Goal: Task Accomplishment & Management: Manage account settings

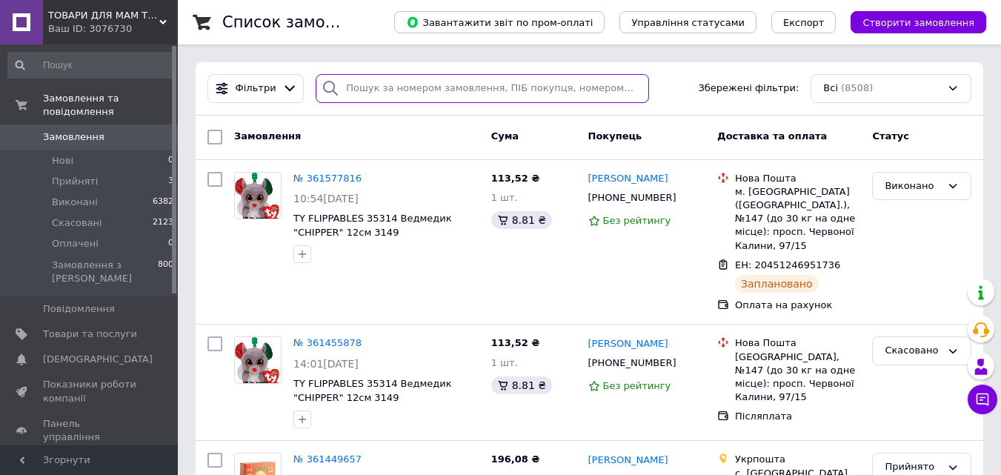
click at [454, 87] on input "search" at bounding box center [482, 88] width 333 height 29
paste input "0504844343580"
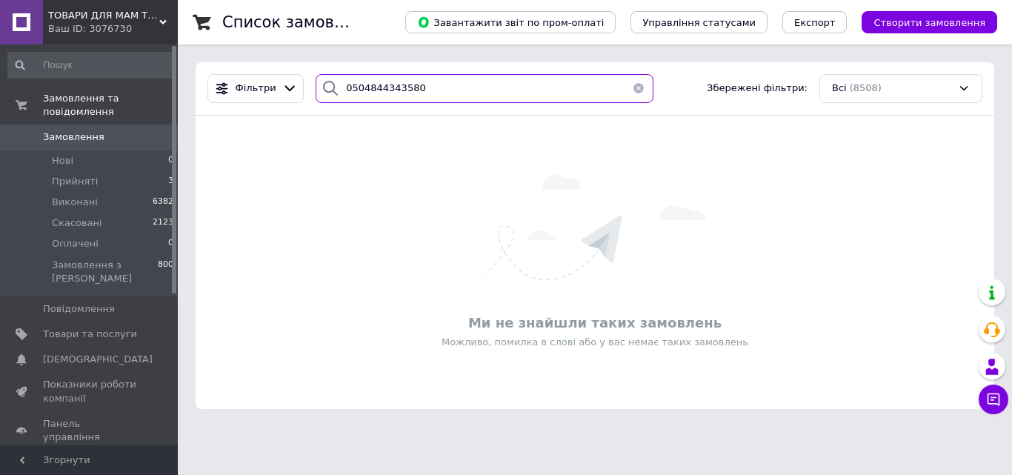
type input "0504844343580"
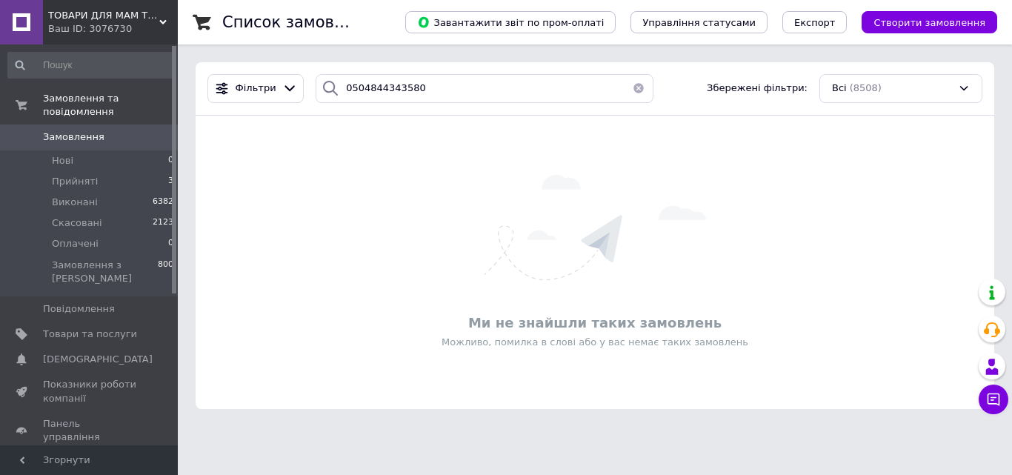
click at [165, 23] on use at bounding box center [162, 22] width 7 height 4
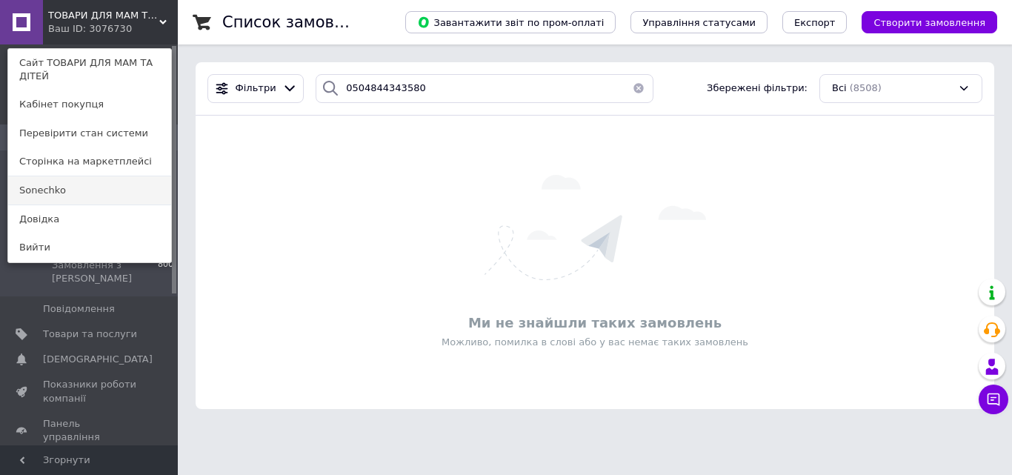
click at [71, 190] on link "Sonechko" at bounding box center [89, 190] width 163 height 28
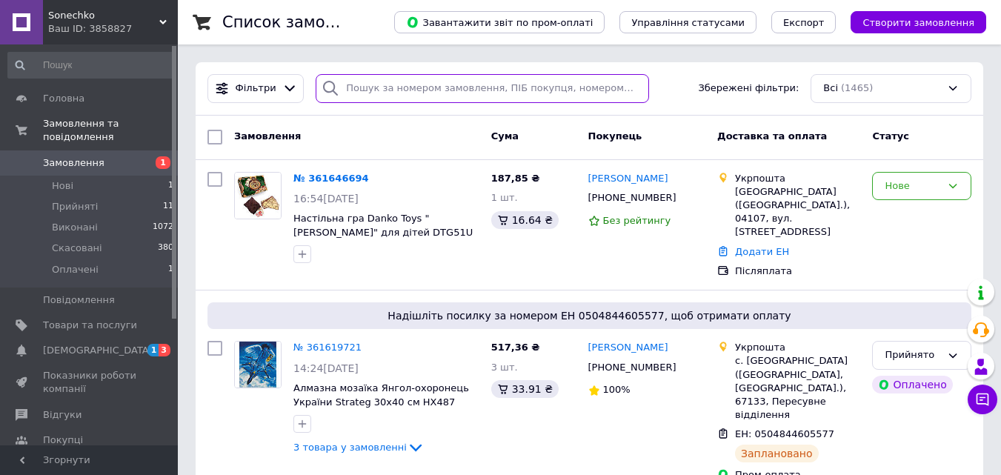
click at [442, 94] on input "search" at bounding box center [482, 88] width 333 height 29
paste input "0504844343580"
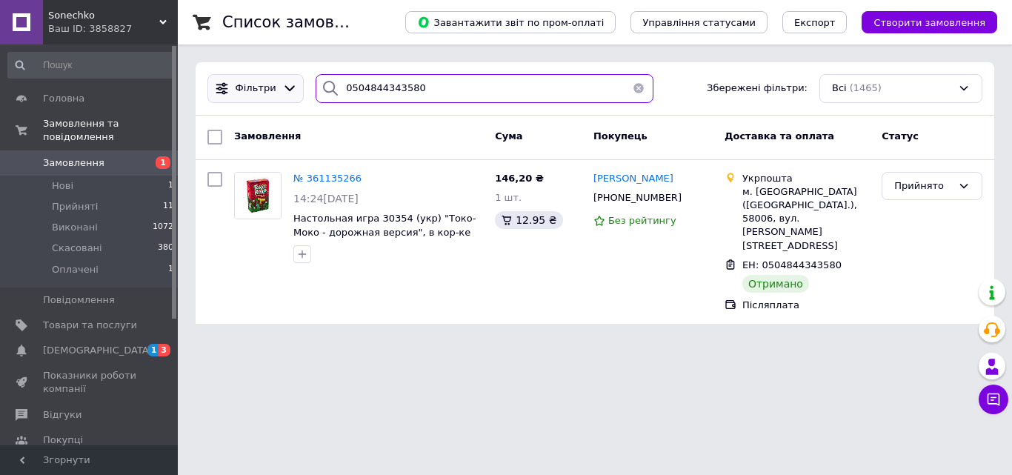
drag, startPoint x: 451, startPoint y: 87, endPoint x: 261, endPoint y: 85, distance: 189.8
click at [261, 85] on div "Фільтри 0504844343580 Збережені фільтри: Всі (1465)" at bounding box center [595, 88] width 787 height 29
paste input "361185984"
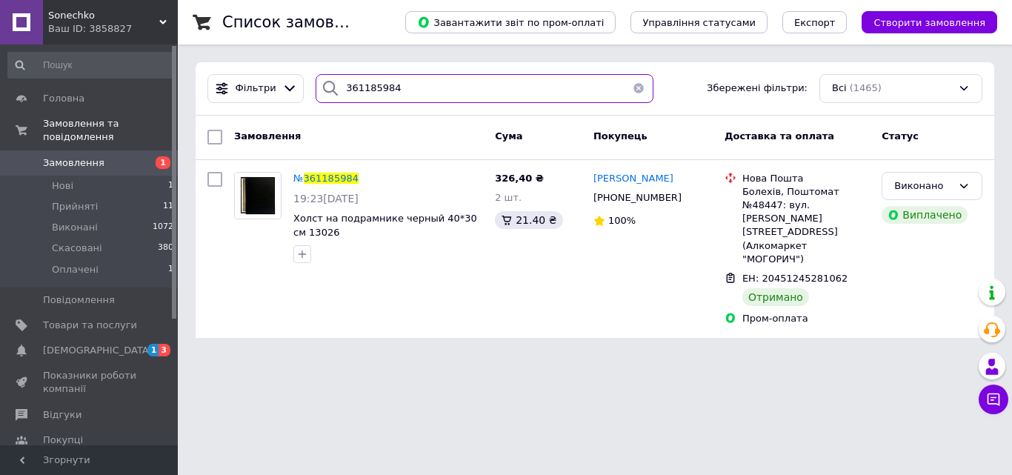
type input "361185984"
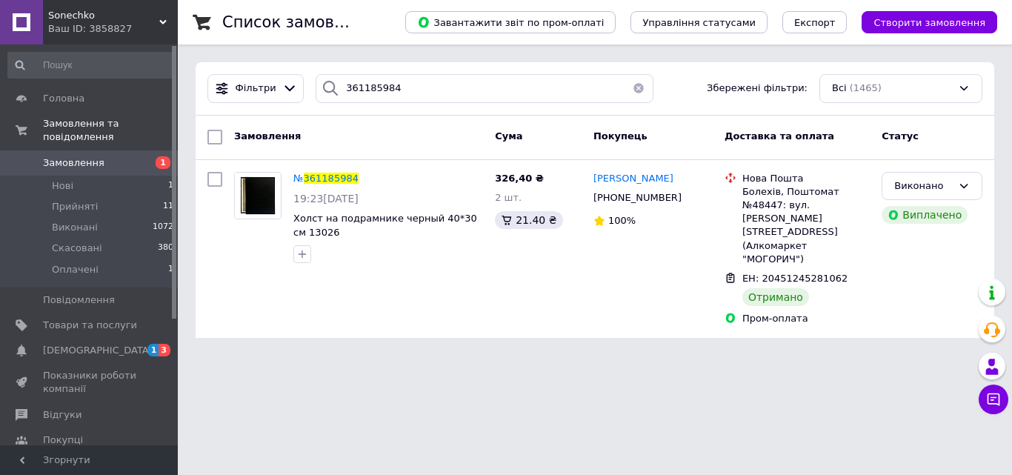
click at [629, 87] on button "button" at bounding box center [639, 88] width 30 height 29
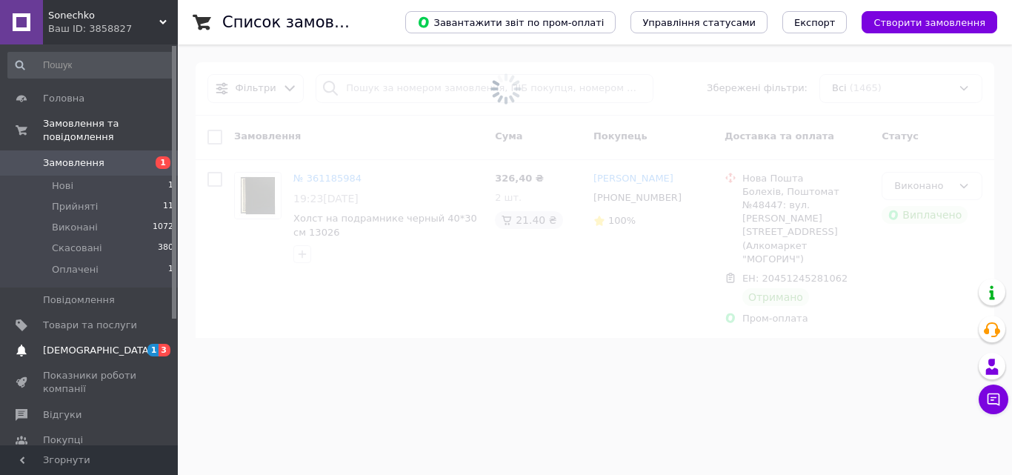
click at [56, 344] on span "[DEMOGRAPHIC_DATA]" at bounding box center [98, 350] width 110 height 13
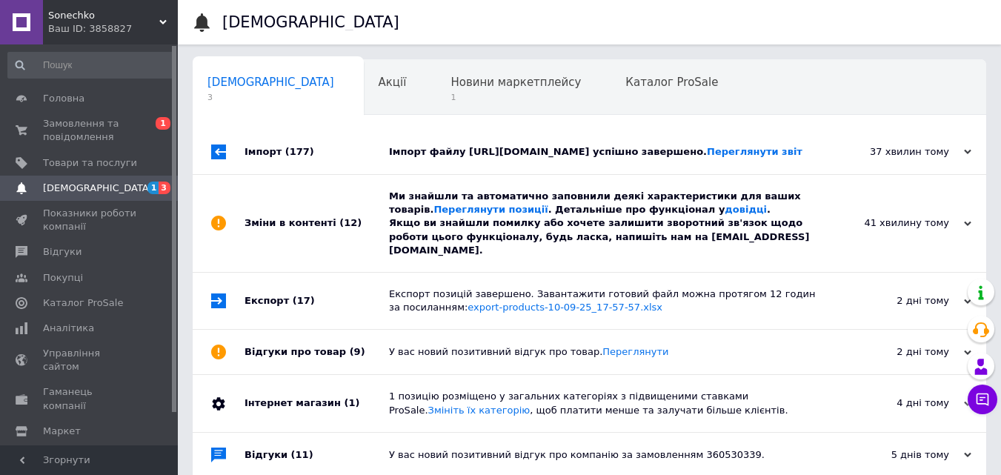
click at [548, 220] on div "Ми знайшли та автоматично заповнили деякі характеристики для ваших товарів. Пер…" at bounding box center [606, 223] width 434 height 67
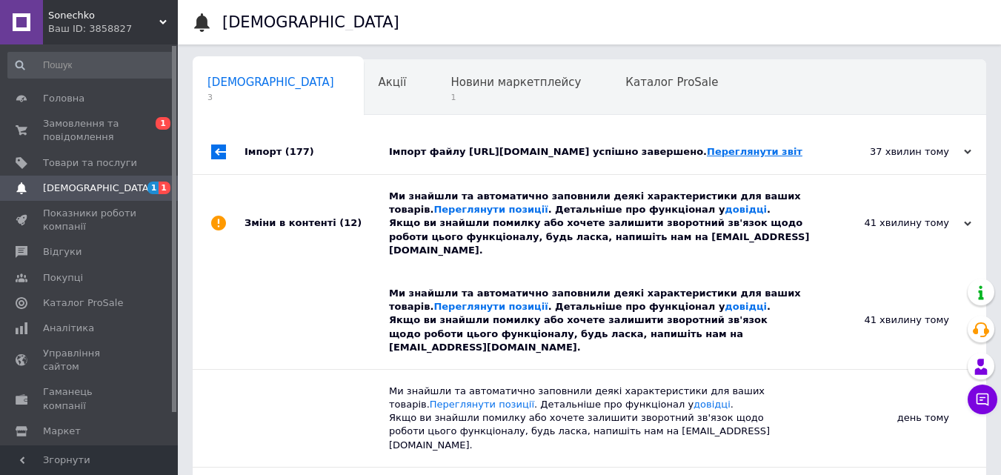
click at [707, 157] on link "Переглянути звіт" at bounding box center [755, 151] width 96 height 11
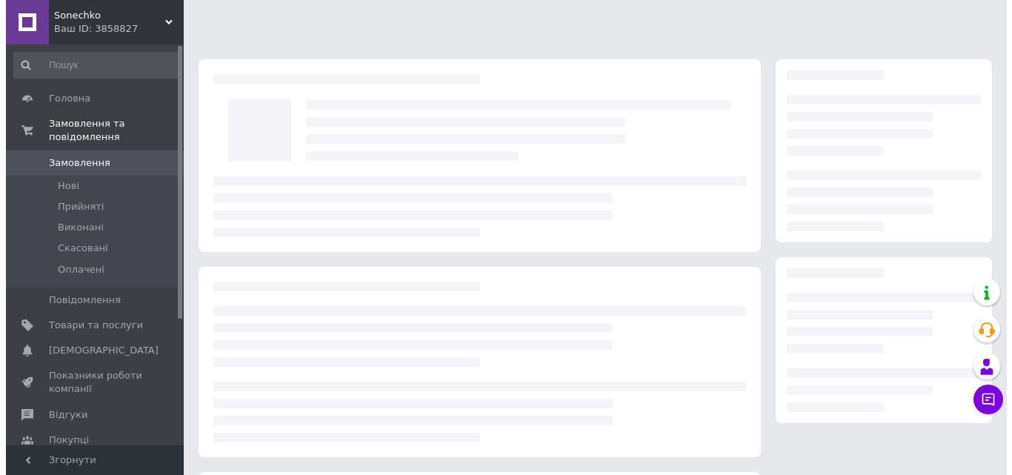
scroll to position [202, 0]
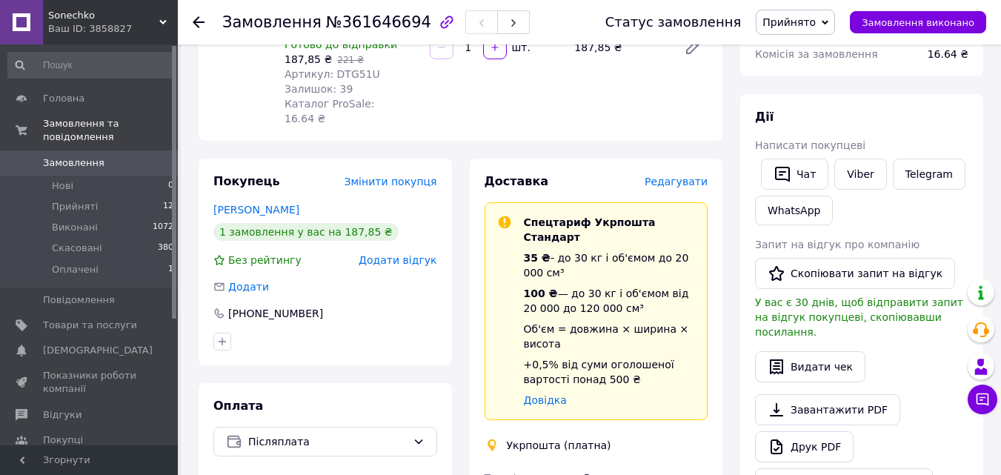
click at [686, 176] on span "Редагувати" at bounding box center [676, 182] width 63 height 12
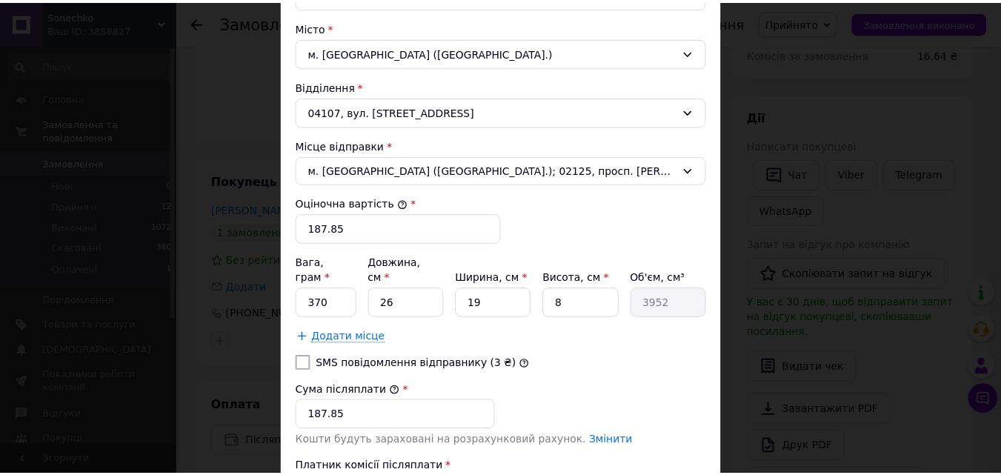
scroll to position [519, 0]
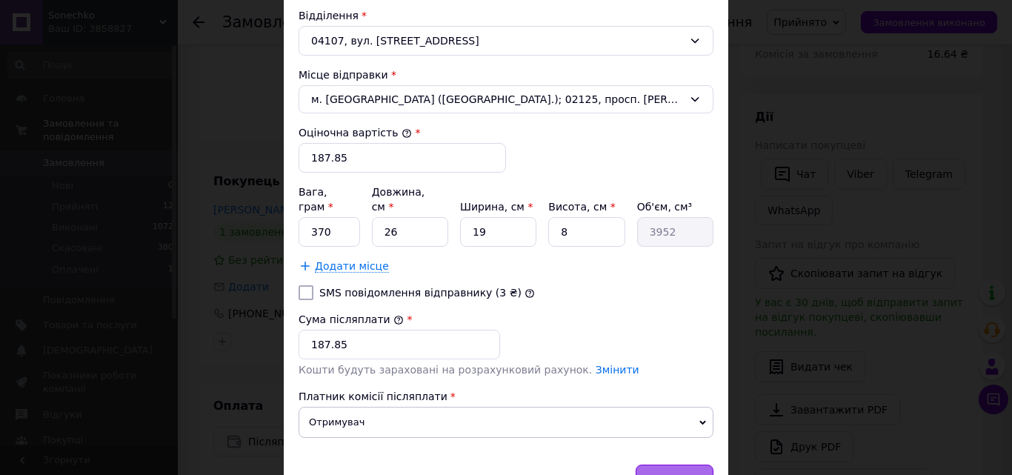
click at [669, 474] on span "Зберегти" at bounding box center [675, 479] width 47 height 11
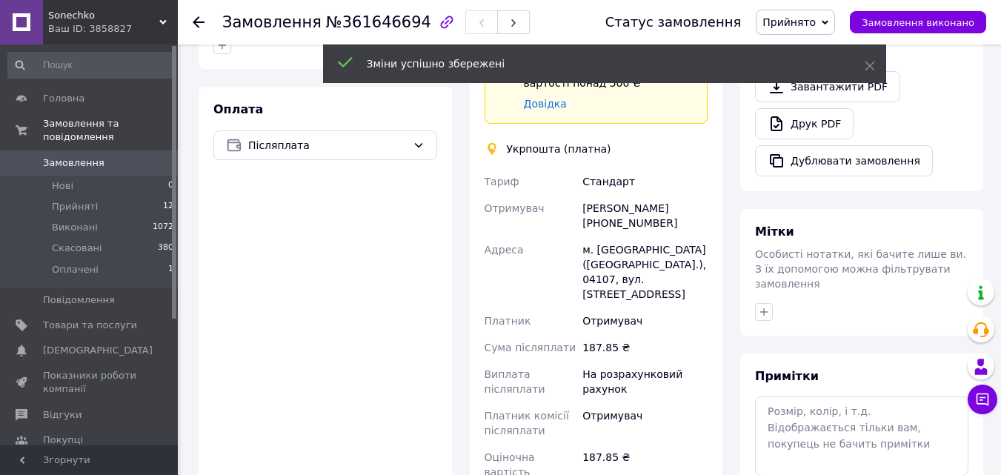
scroll to position [647, 0]
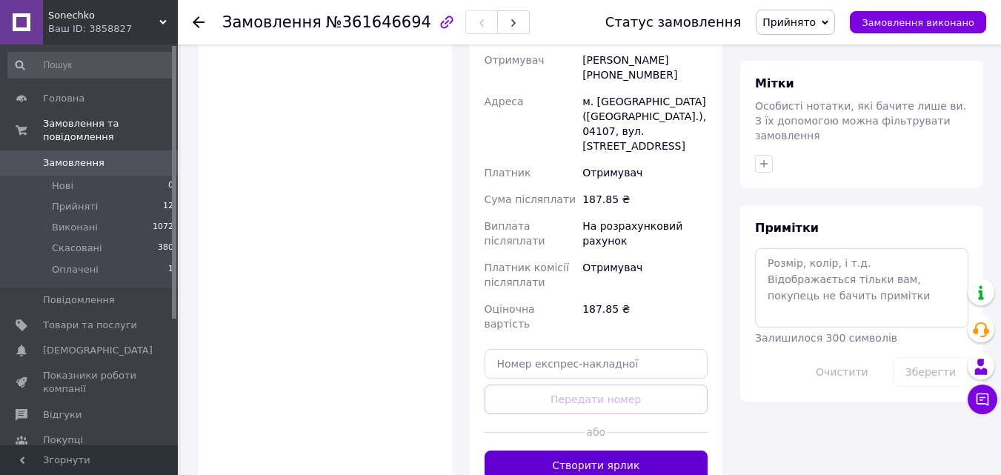
click at [589, 451] on button "Створити ярлик" at bounding box center [597, 466] width 224 height 30
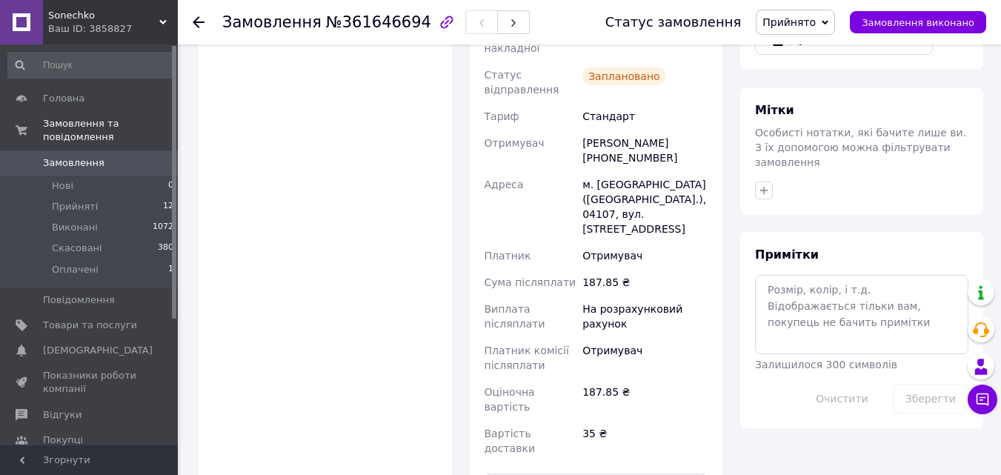
scroll to position [573, 0]
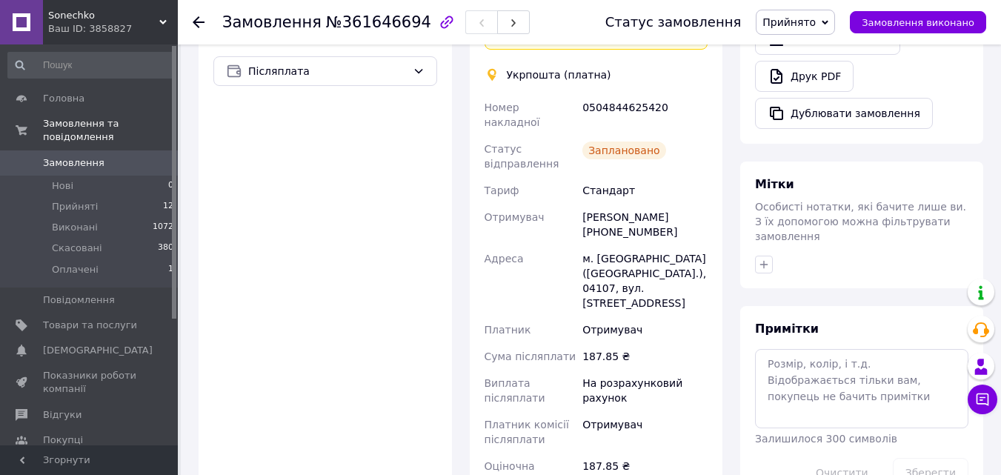
click at [624, 94] on div "0504844625420" at bounding box center [645, 115] width 131 height 42
copy div "0504844625420"
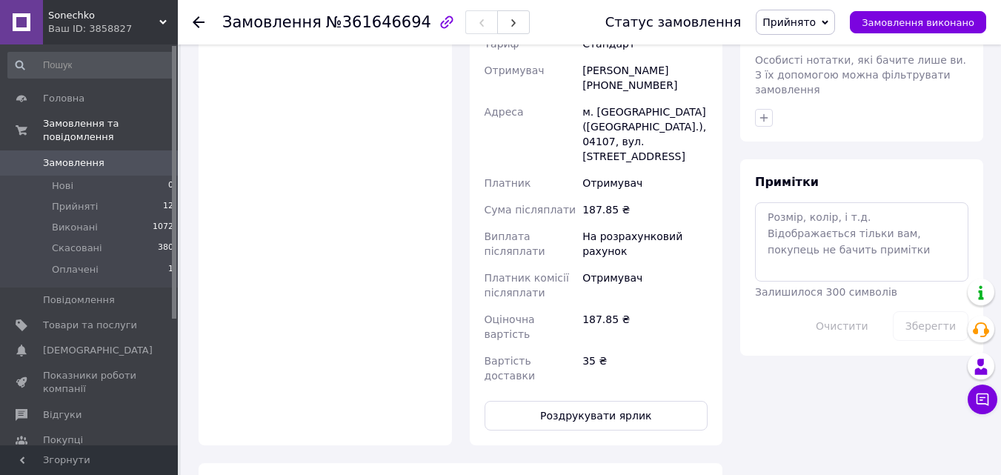
scroll to position [721, 0]
click at [591, 400] on button "Роздрукувати ярлик" at bounding box center [597, 415] width 224 height 30
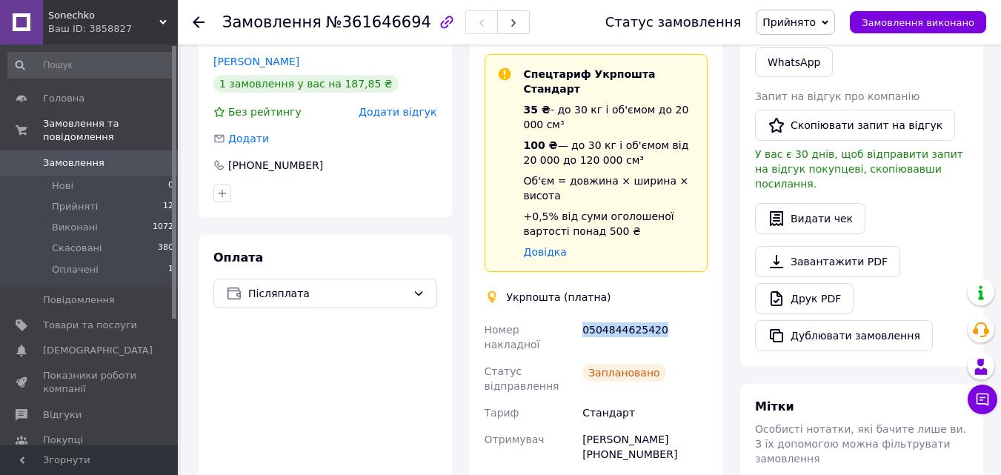
scroll to position [128, 0]
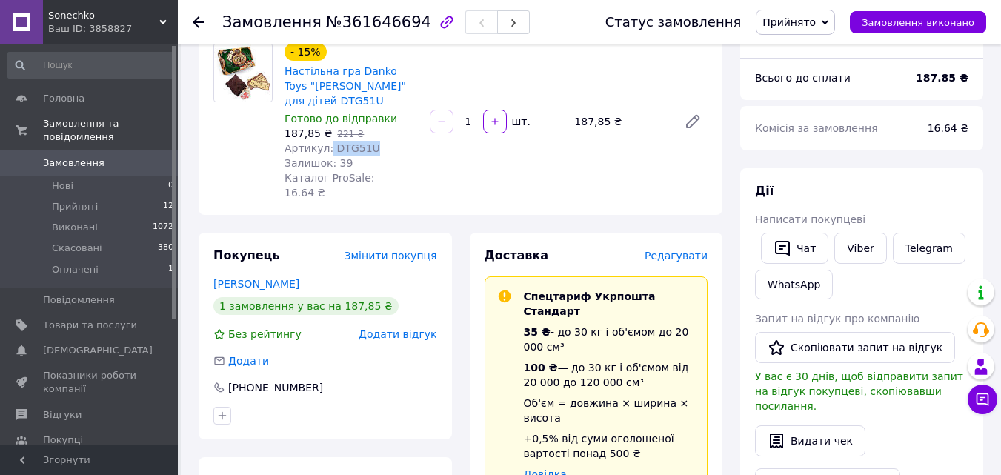
drag, startPoint x: 376, startPoint y: 147, endPoint x: 326, endPoint y: 145, distance: 49.7
click at [326, 145] on div "Артикул: DTG51U" at bounding box center [351, 148] width 133 height 15
copy span "DTG51U"
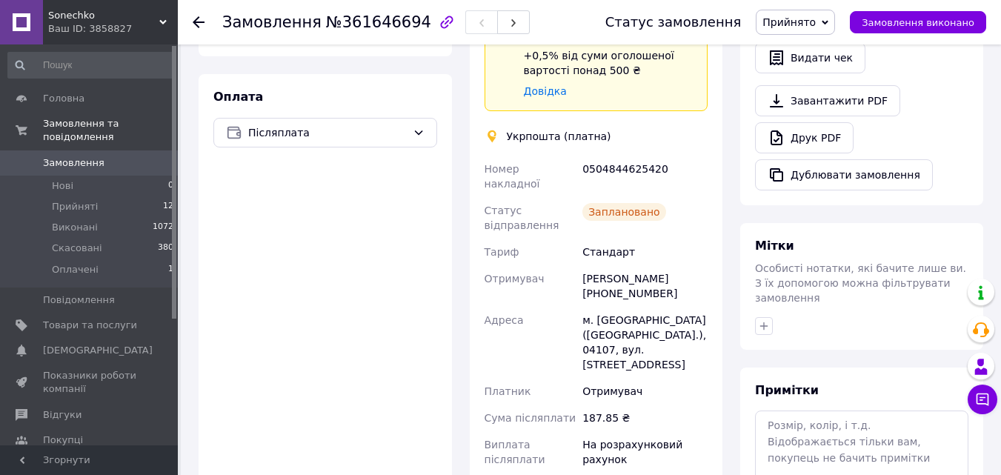
scroll to position [445, 0]
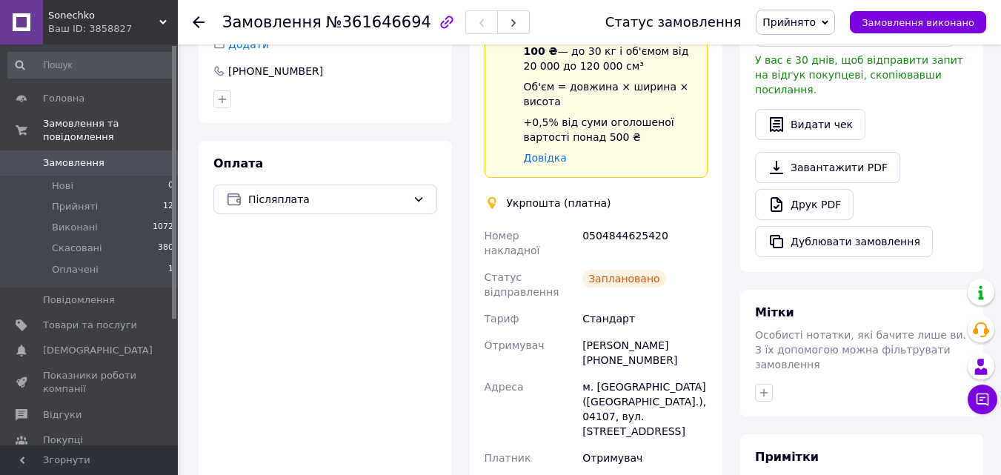
click at [625, 222] on div "0504844625420" at bounding box center [645, 243] width 131 height 42
click at [623, 222] on div "0504844625420" at bounding box center [645, 243] width 131 height 42
copy div "0504844625420"
drag, startPoint x: 678, startPoint y: 301, endPoint x: 579, endPoint y: 302, distance: 99.3
click at [579, 302] on div "Номер накладної 0504844625420 Статус відправлення Заплановано Тариф Стандарт От…" at bounding box center [597, 443] width 230 height 442
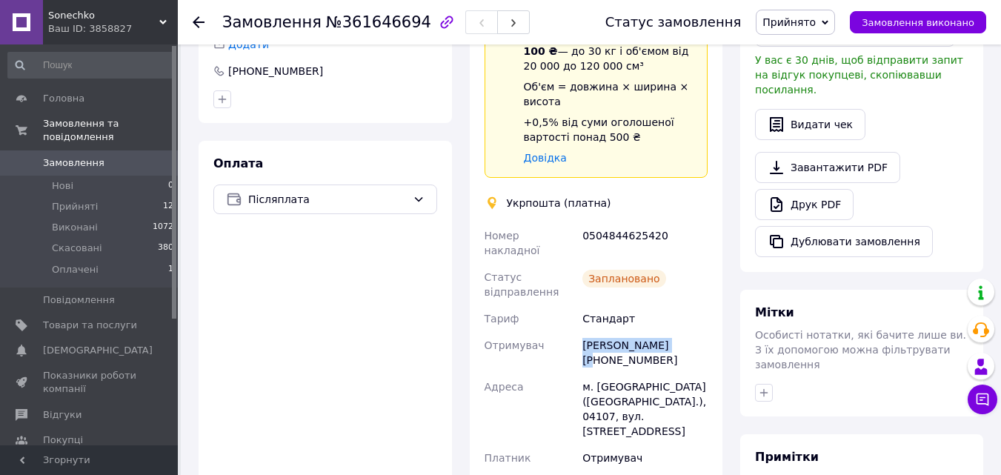
copy div "Отримувач Наталья Гриценко"
click at [610, 222] on div "0504844625420" at bounding box center [645, 243] width 131 height 42
click at [609, 222] on div "0504844625420" at bounding box center [645, 243] width 131 height 42
copy div "0504844625420"
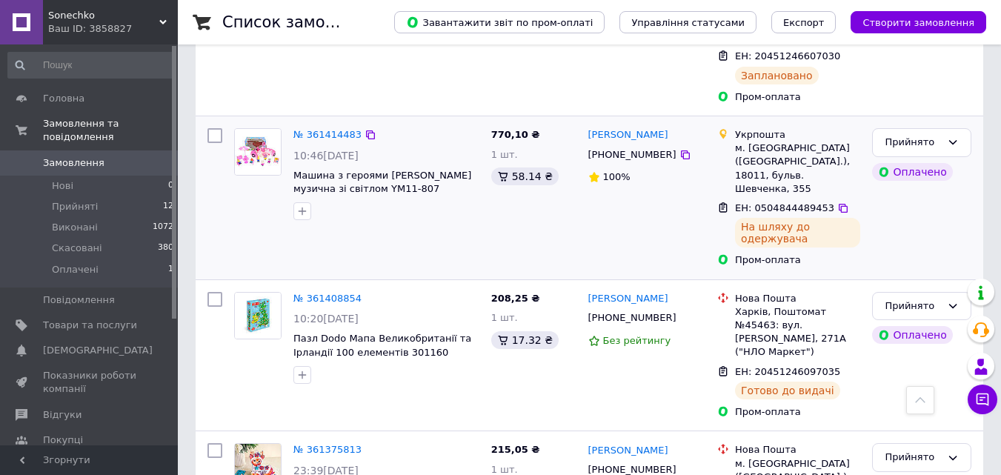
scroll to position [964, 0]
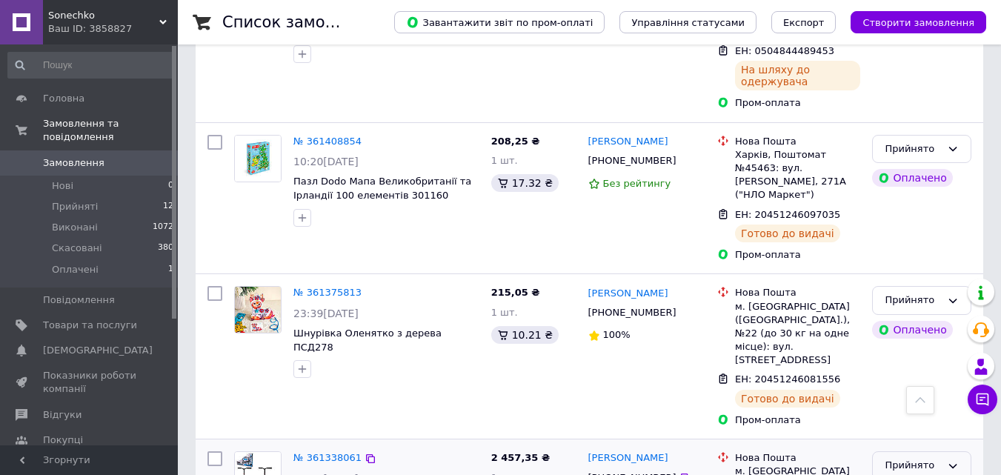
click at [949, 460] on icon at bounding box center [953, 466] width 12 height 12
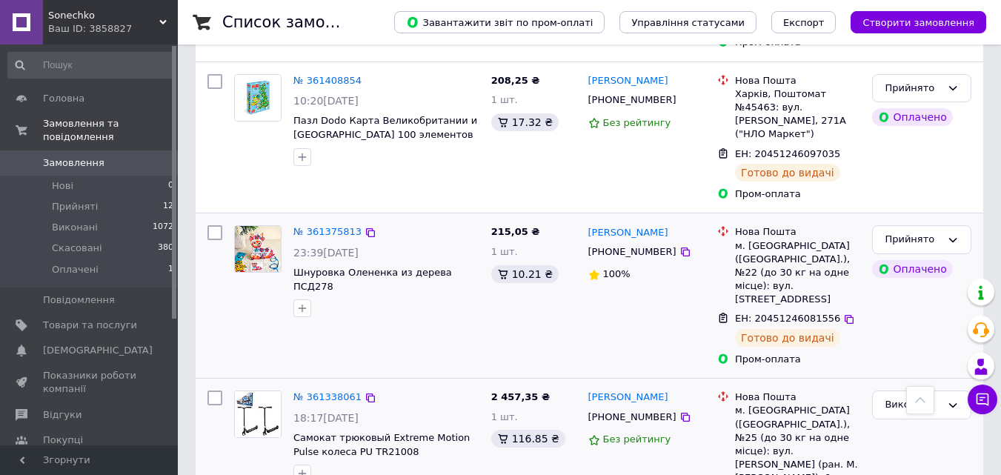
scroll to position [1038, 0]
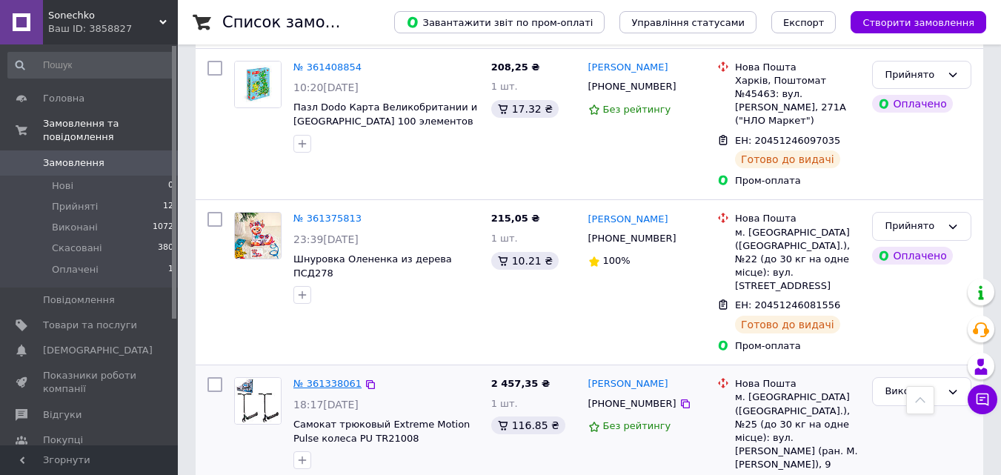
click at [324, 378] on link "№ 361338061" at bounding box center [328, 383] width 68 height 11
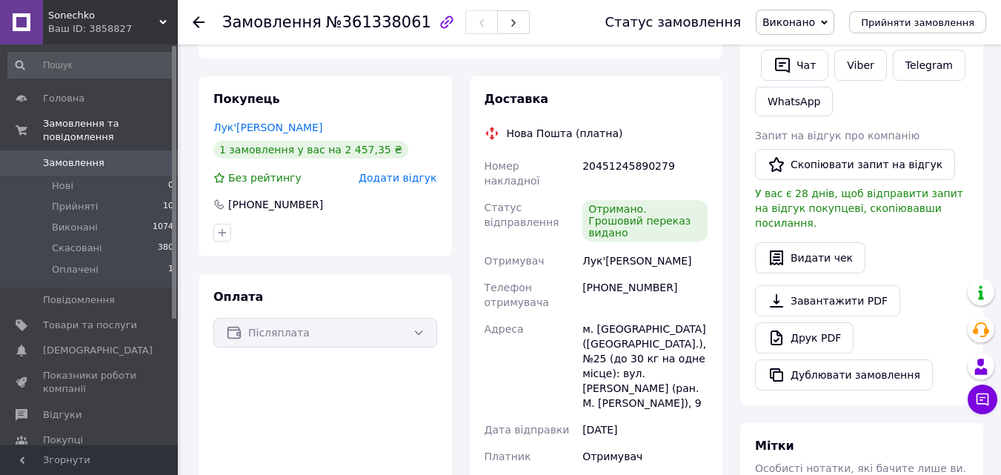
scroll to position [285, 0]
click at [837, 168] on button "Скопіювати запит на відгук" at bounding box center [855, 163] width 200 height 31
click at [161, 26] on div "Ваш ID: 3858827" at bounding box center [113, 28] width 130 height 13
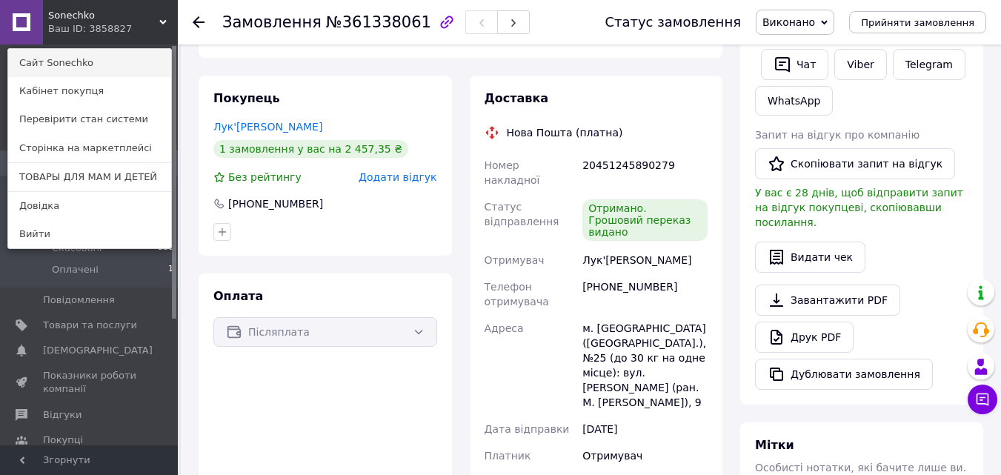
click at [67, 68] on link "Сайт Sonechko" at bounding box center [89, 63] width 163 height 28
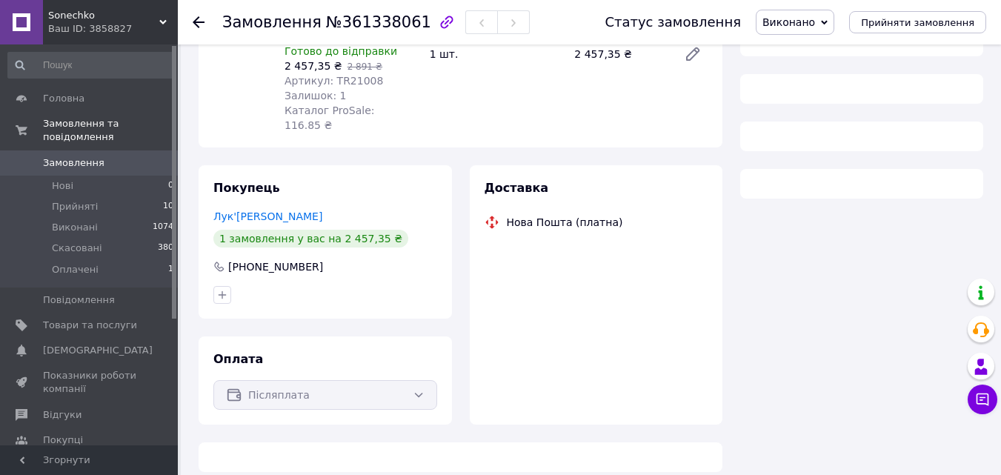
scroll to position [202, 0]
